Goal: Information Seeking & Learning: Learn about a topic

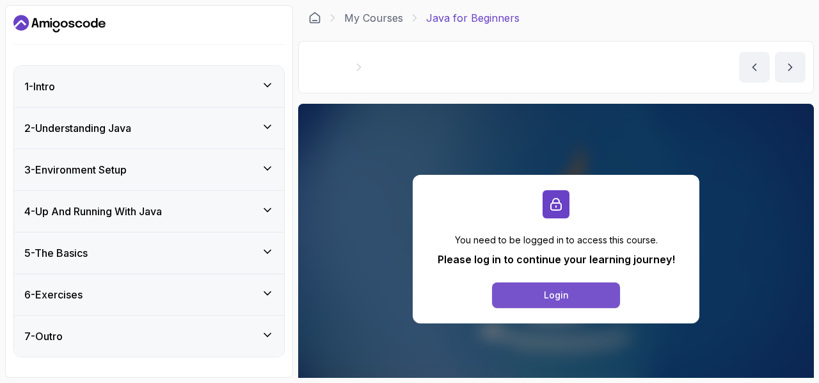
click at [565, 295] on div "Login" at bounding box center [556, 295] width 25 height 13
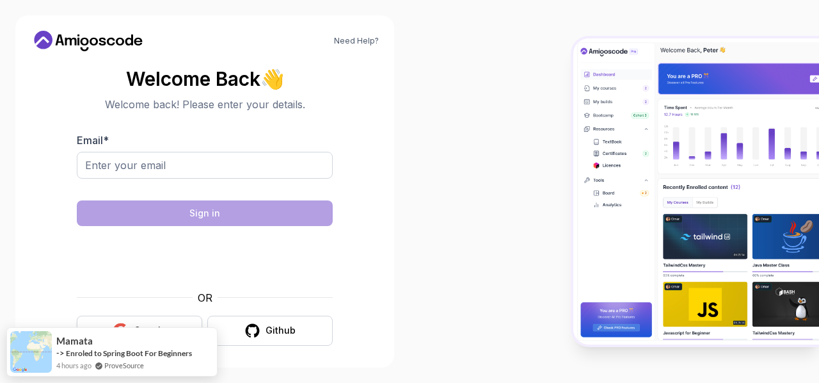
scroll to position [5, 0]
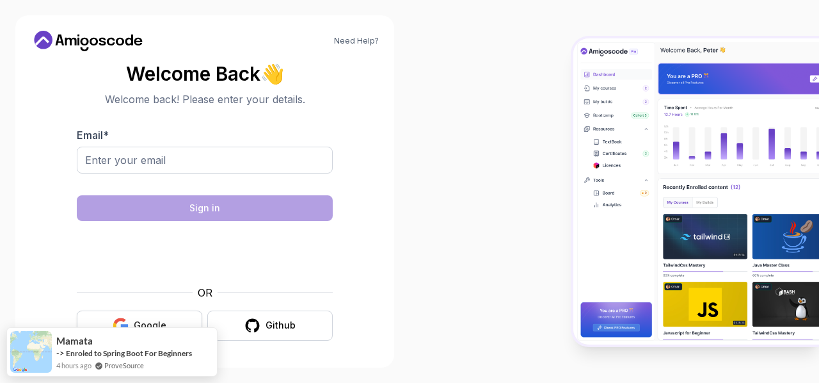
click at [149, 319] on div "Google" at bounding box center [150, 325] width 33 height 13
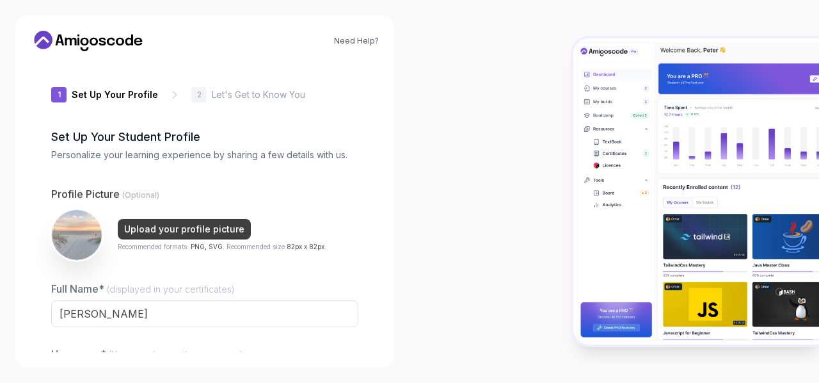
type input "mightylynxadf5e"
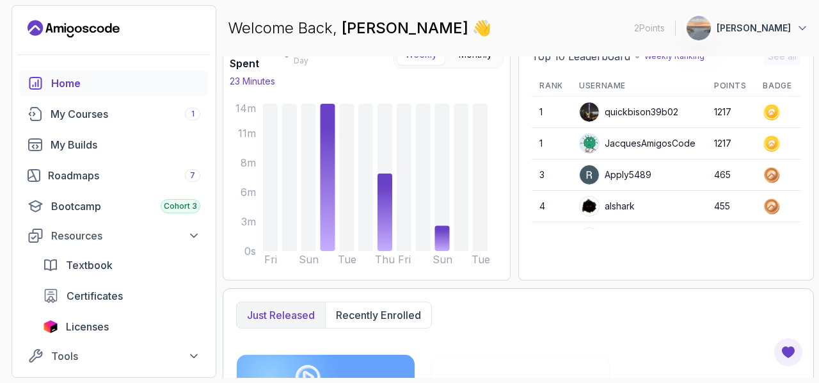
scroll to position [140, 0]
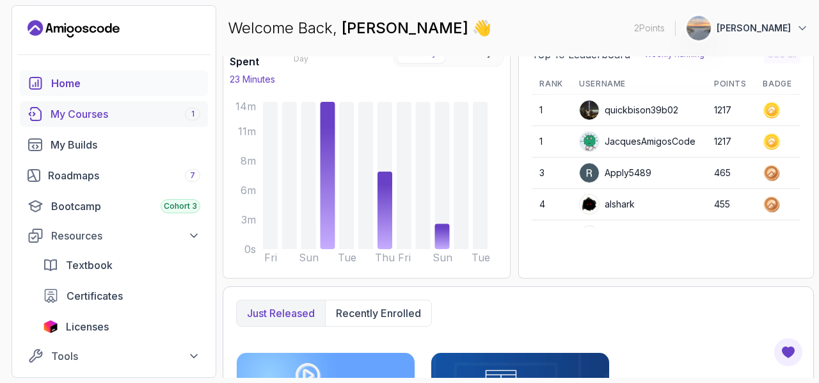
click at [161, 117] on div "My Courses 1" at bounding box center [126, 113] width 150 height 15
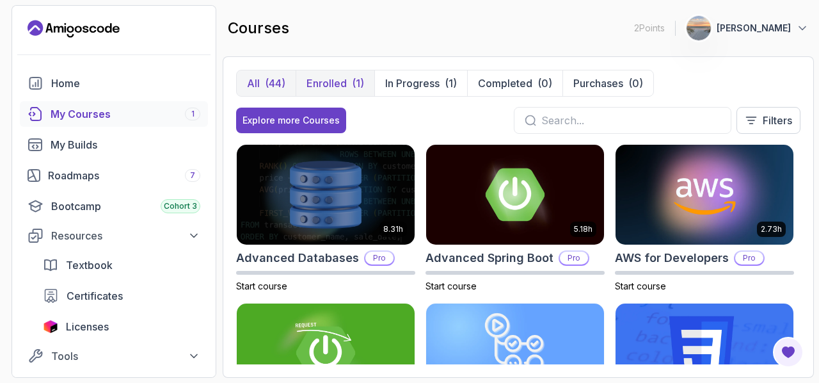
click at [366, 81] on button "Enrolled (1)" at bounding box center [335, 83] width 79 height 26
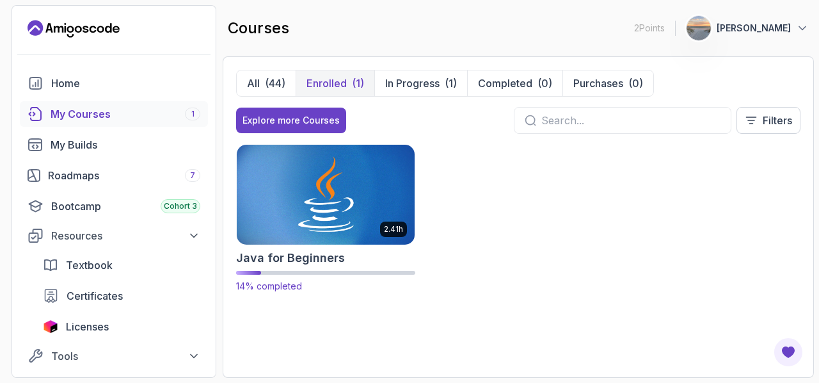
click at [347, 192] on img at bounding box center [325, 194] width 187 height 104
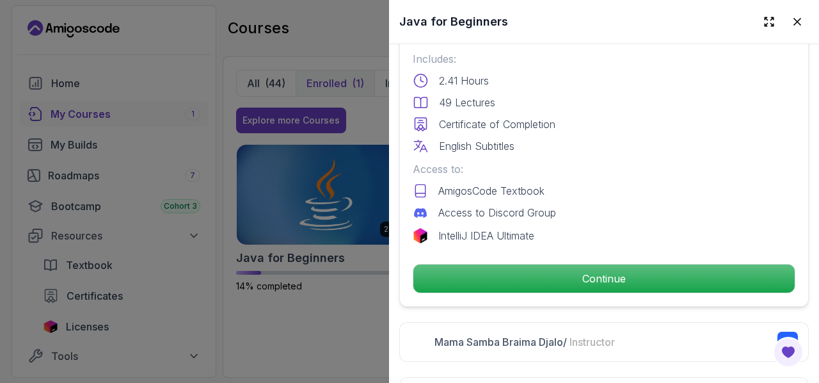
scroll to position [353, 0]
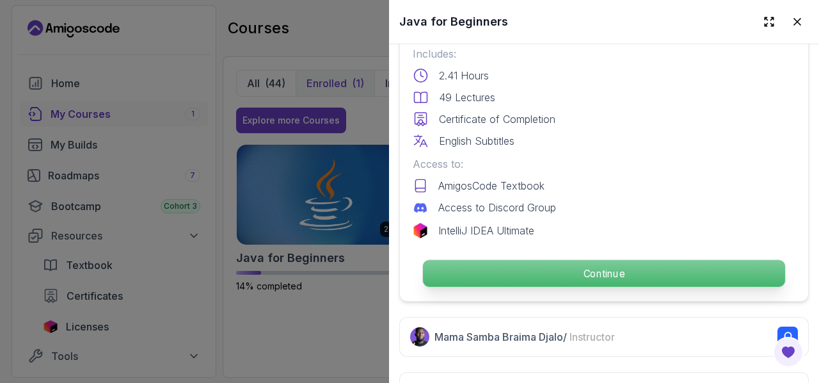
click at [627, 261] on p "Continue" at bounding box center [604, 273] width 362 height 27
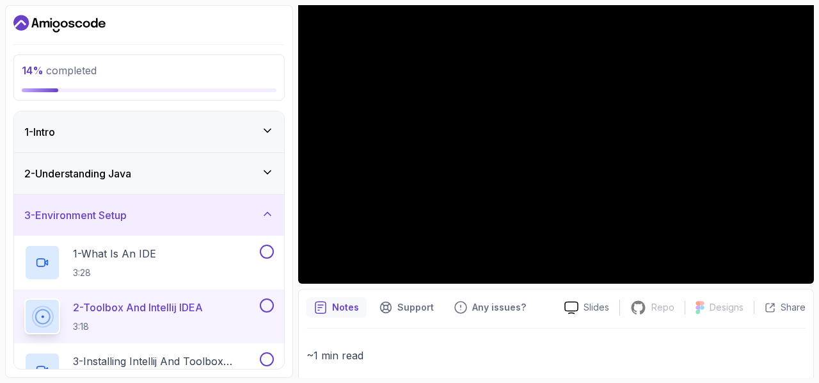
scroll to position [122, 0]
